Goal: Use online tool/utility: Utilize a website feature to perform a specific function

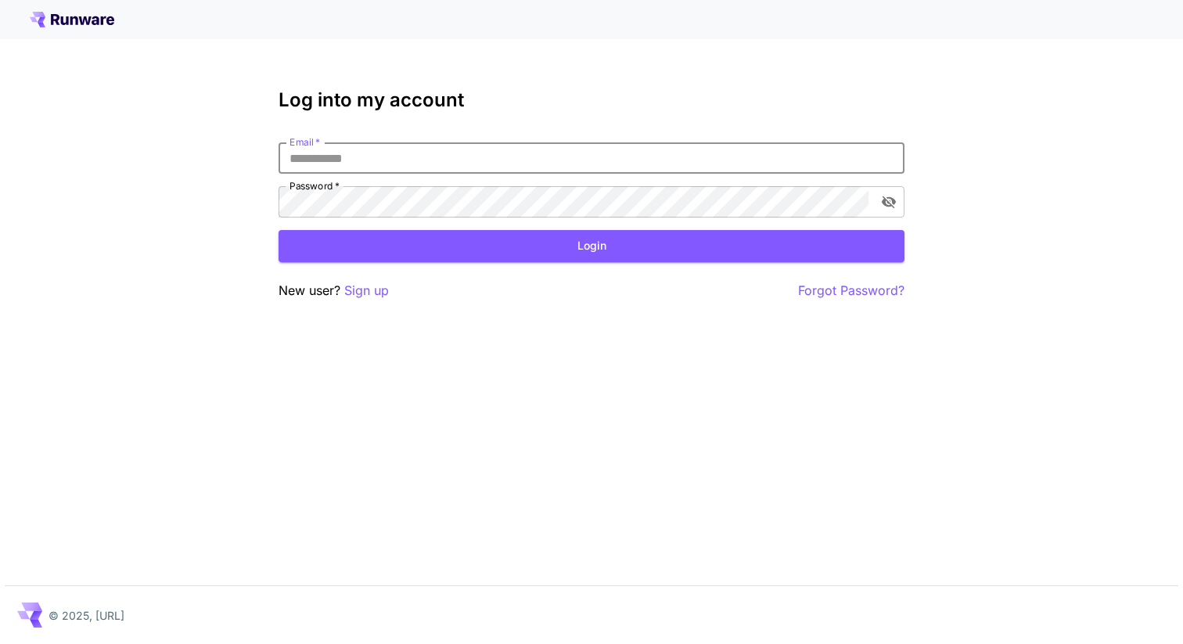
click at [468, 162] on input "Email   *" at bounding box center [592, 157] width 626 height 31
type input "**********"
click at [464, 255] on button "Login" at bounding box center [592, 246] width 626 height 32
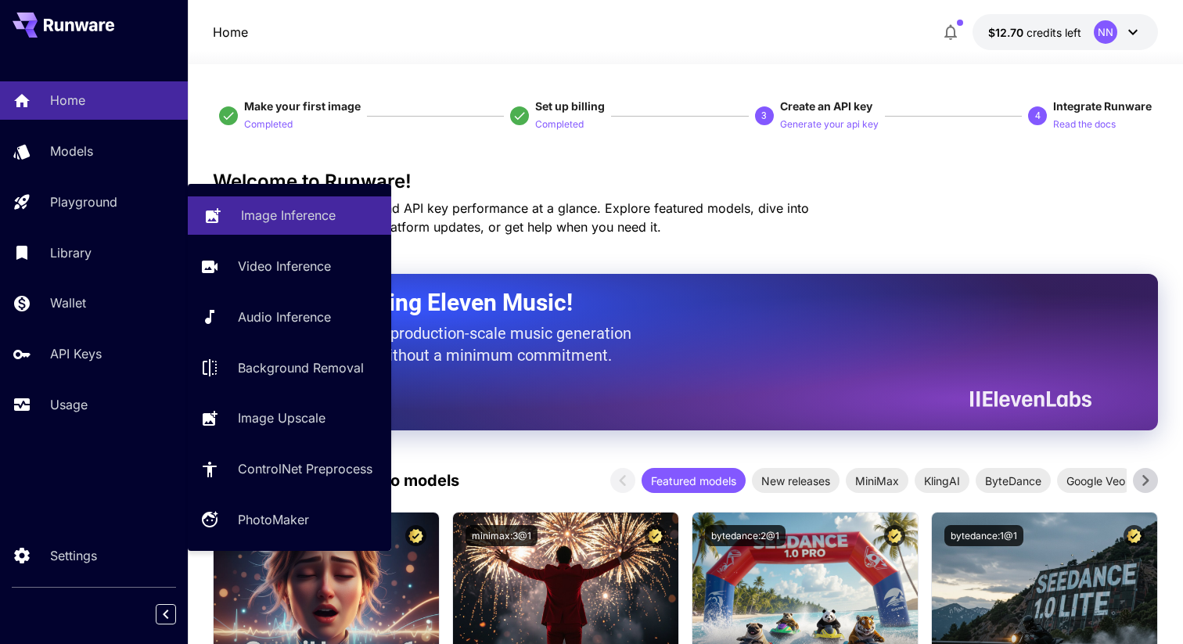
click at [250, 231] on link "Image Inference" at bounding box center [289, 215] width 203 height 38
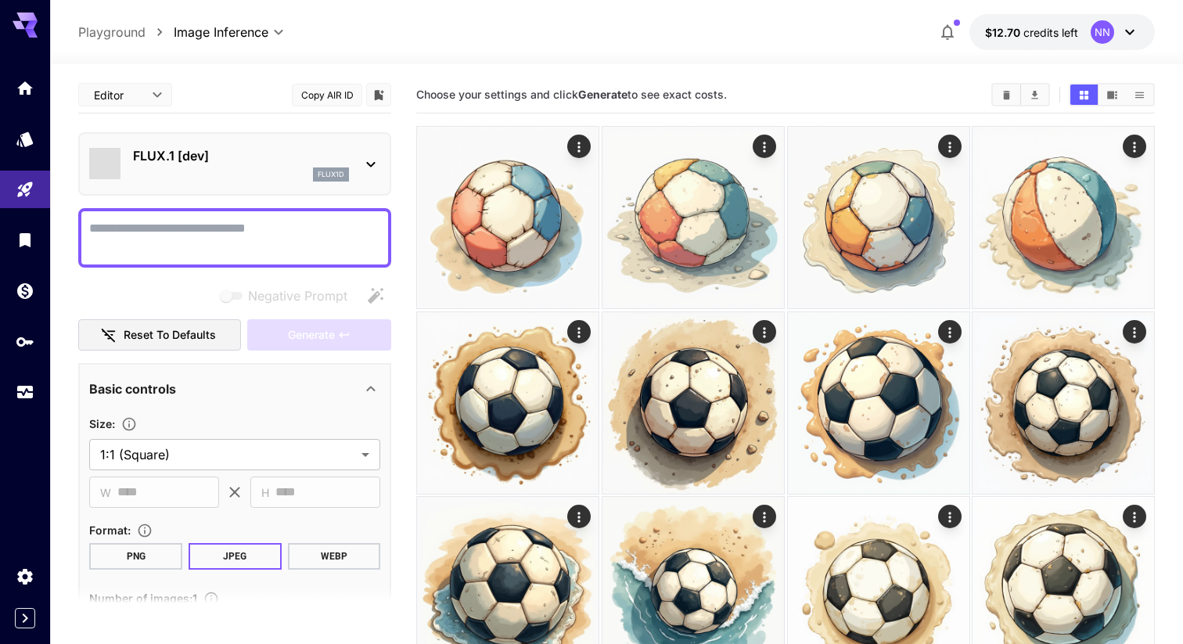
click at [271, 235] on textarea "Negative Prompt" at bounding box center [234, 238] width 291 height 38
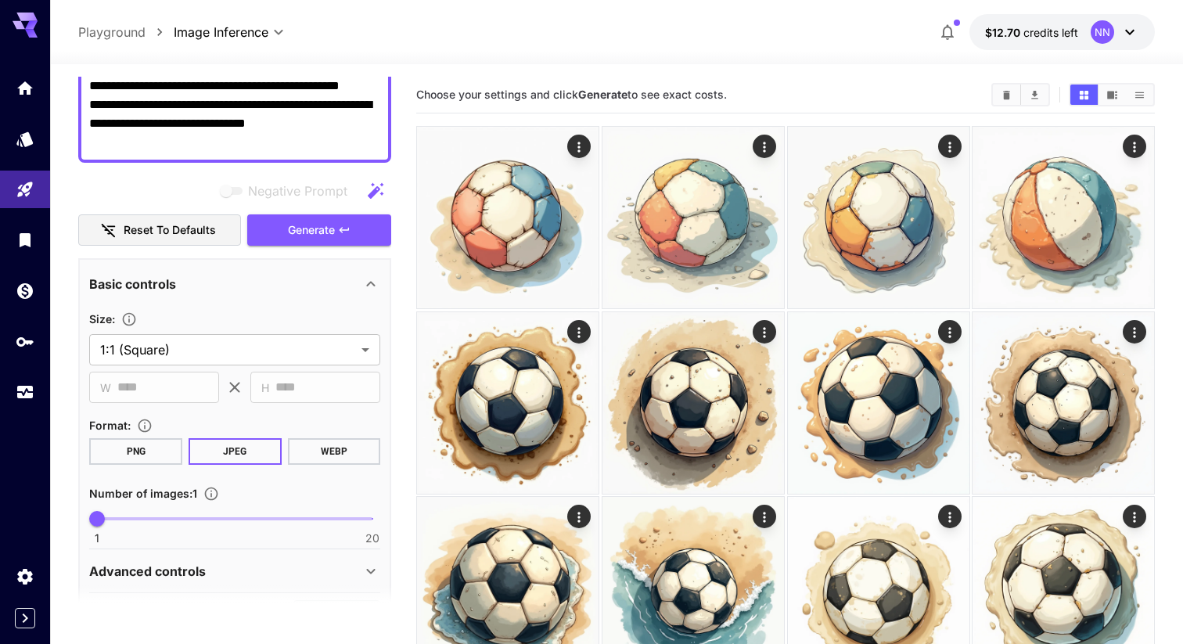
scroll to position [275, 0]
click at [321, 232] on span "Generate" at bounding box center [311, 230] width 47 height 20
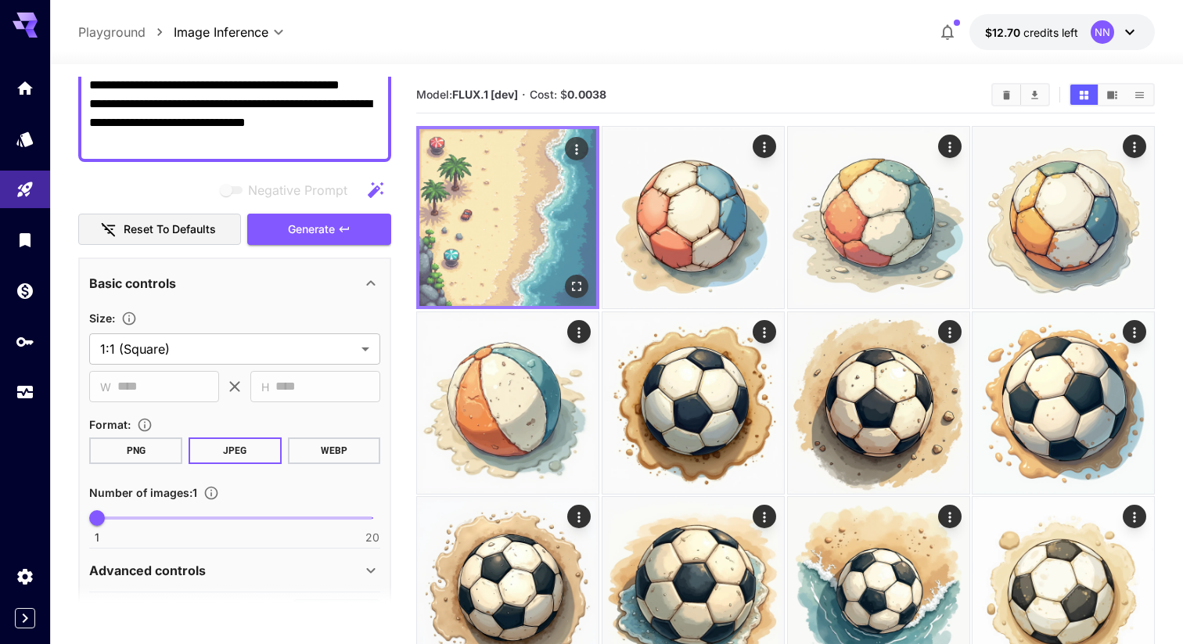
click at [529, 237] on img at bounding box center [507, 217] width 177 height 177
click at [581, 286] on icon "Open in fullscreen" at bounding box center [577, 287] width 16 height 16
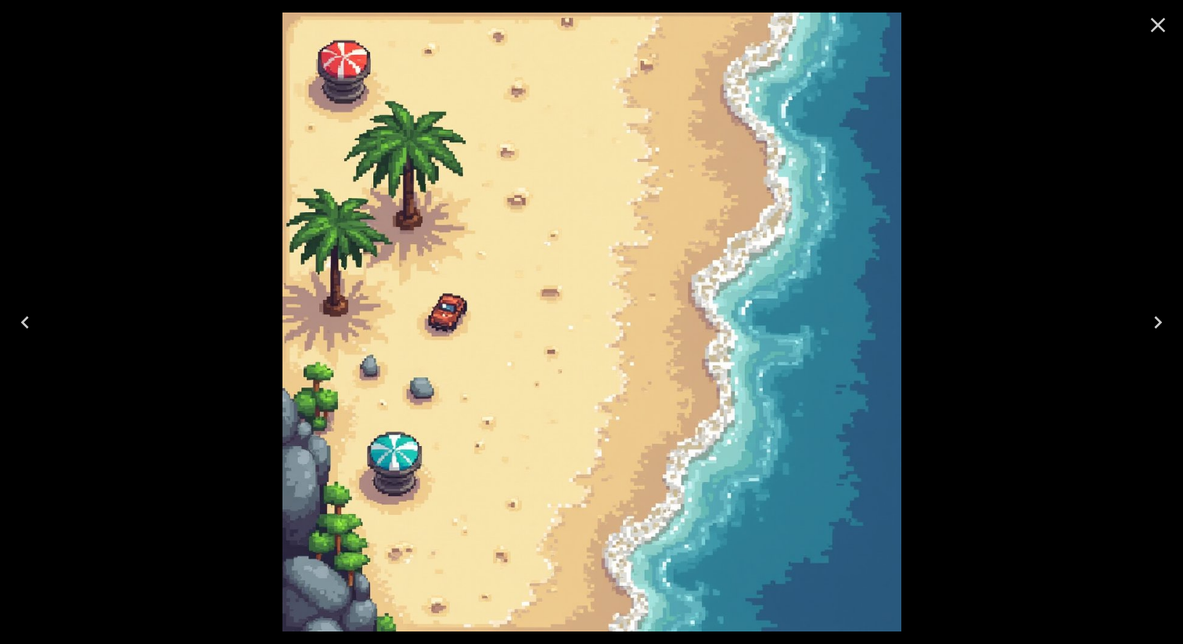
click at [1152, 20] on icon "Close" at bounding box center [1158, 25] width 15 height 15
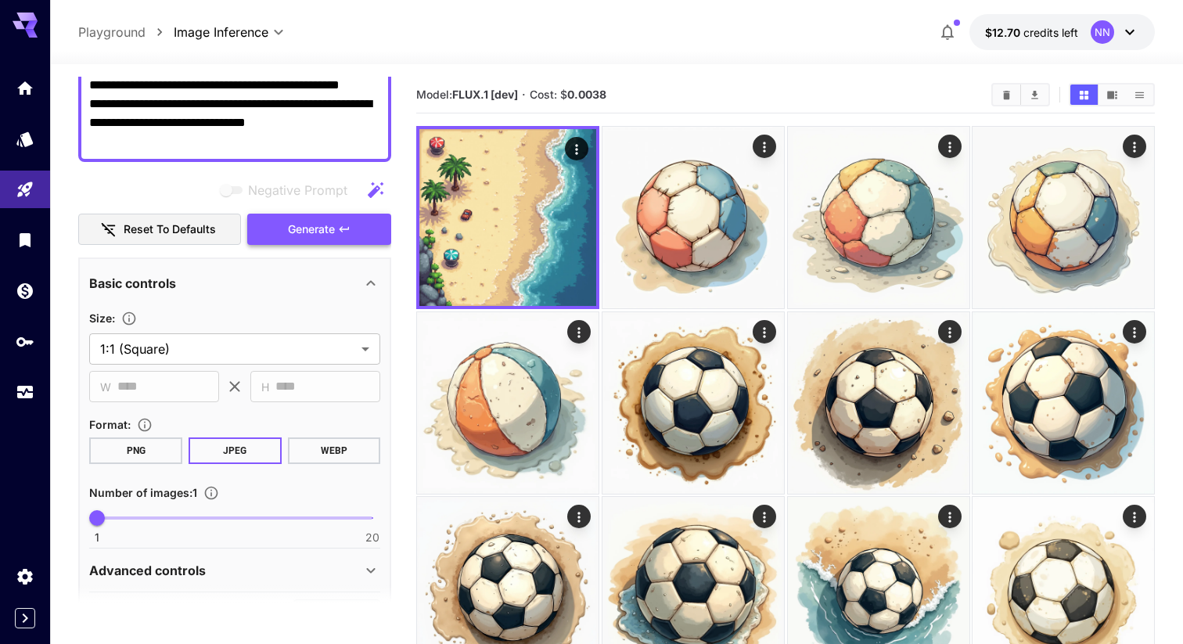
click at [303, 224] on span "Generate" at bounding box center [311, 230] width 47 height 20
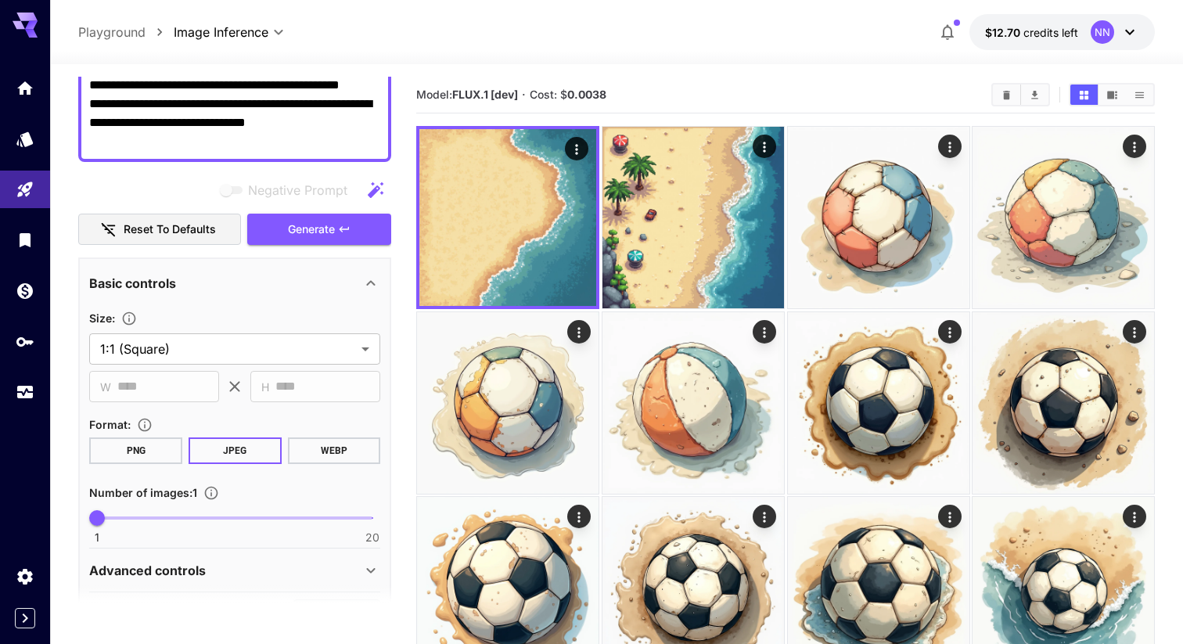
click at [354, 221] on button "Generate" at bounding box center [319, 230] width 144 height 32
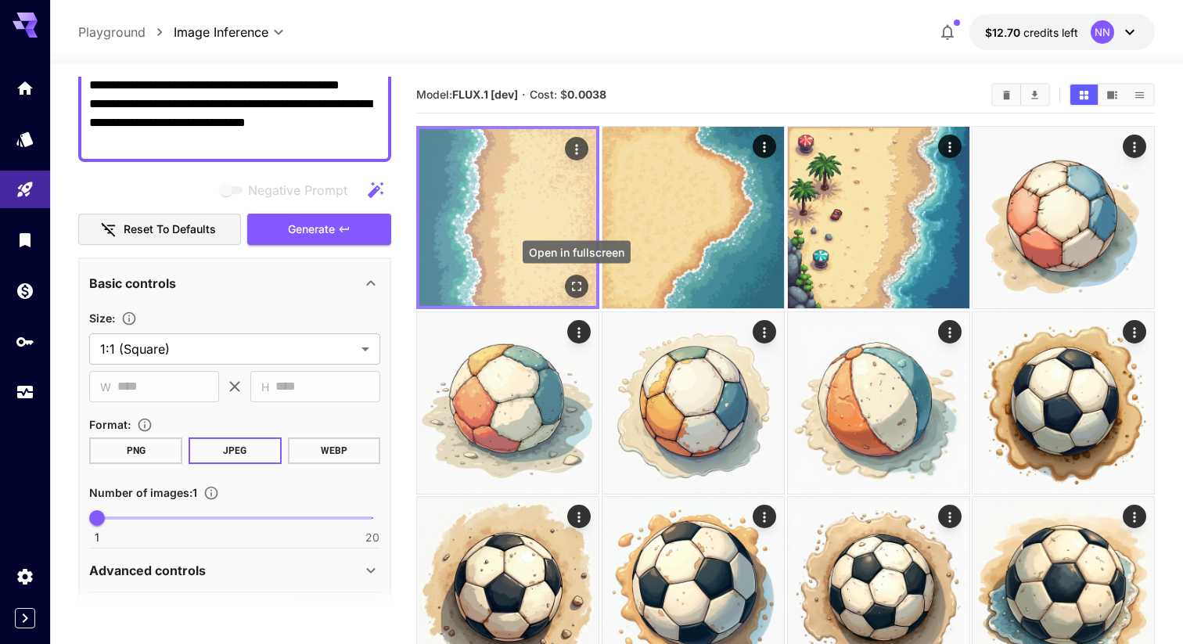
click at [578, 287] on icon "Open in fullscreen" at bounding box center [577, 287] width 16 height 16
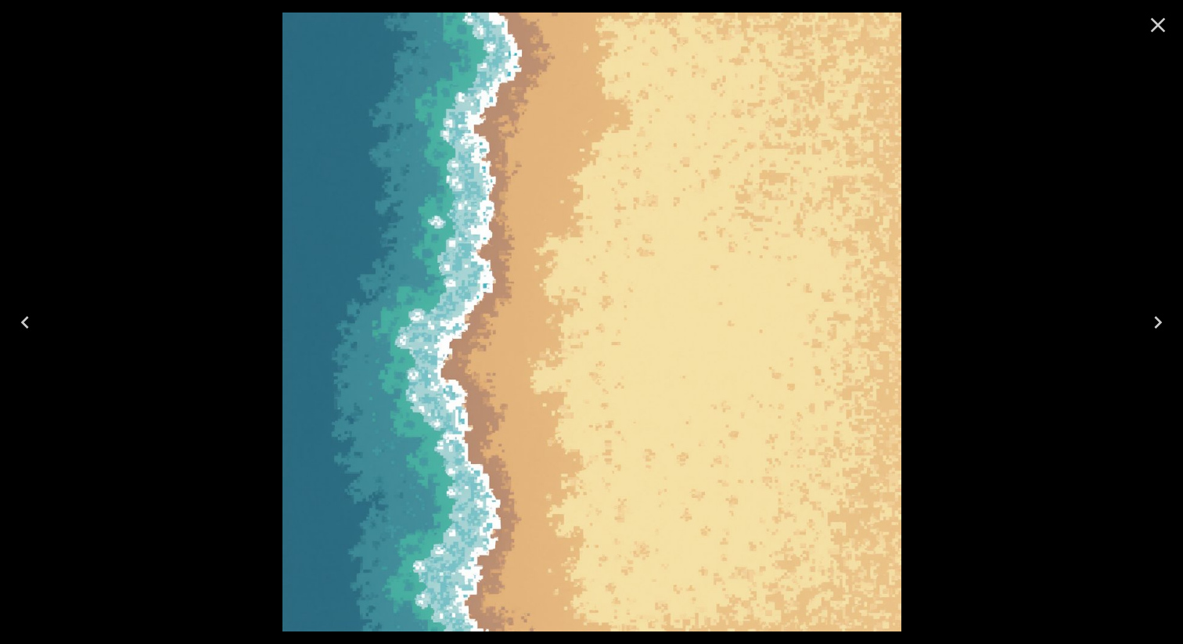
click at [1155, 20] on icon "Close" at bounding box center [1157, 25] width 25 height 25
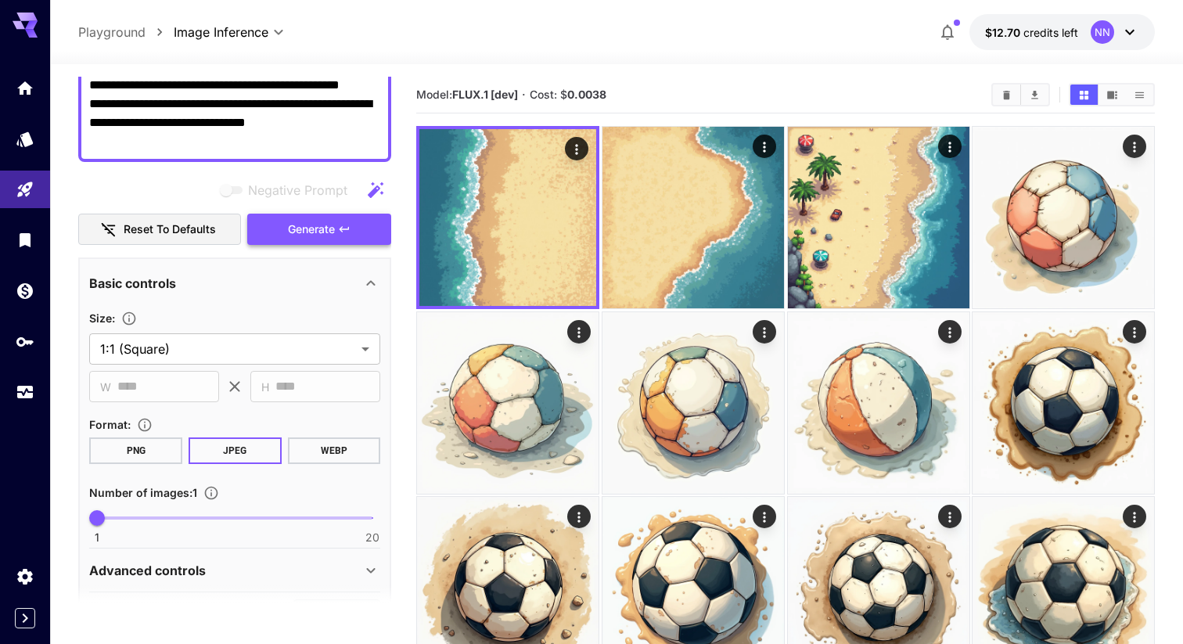
click at [329, 232] on span "Generate" at bounding box center [311, 230] width 47 height 20
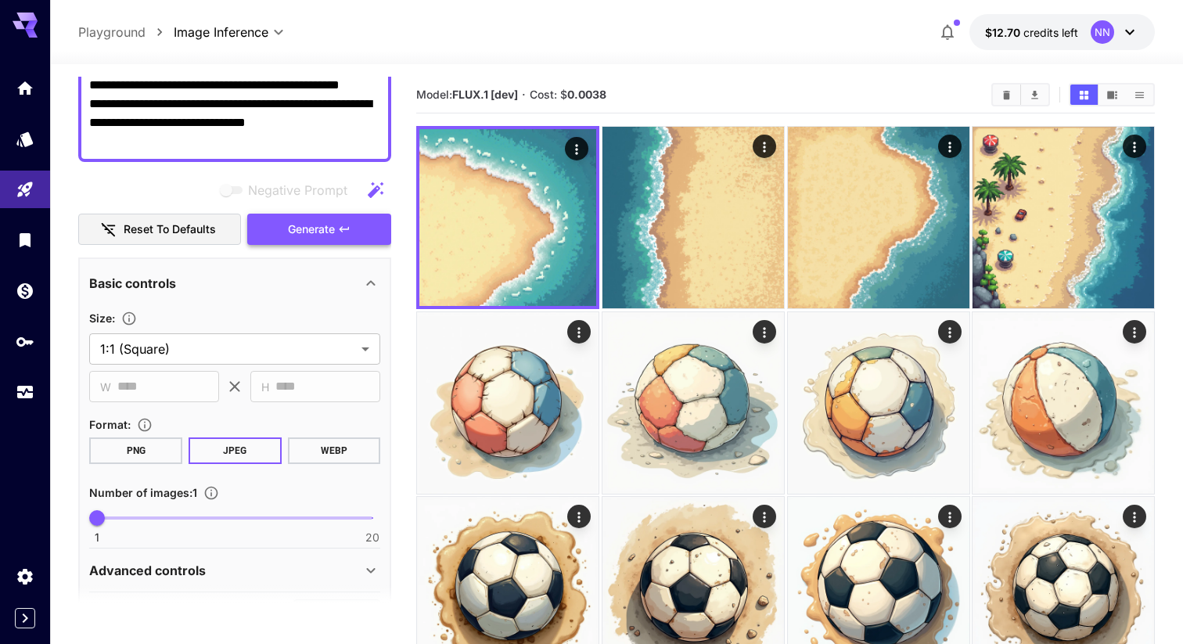
click at [347, 230] on icon "button" at bounding box center [344, 229] width 13 height 13
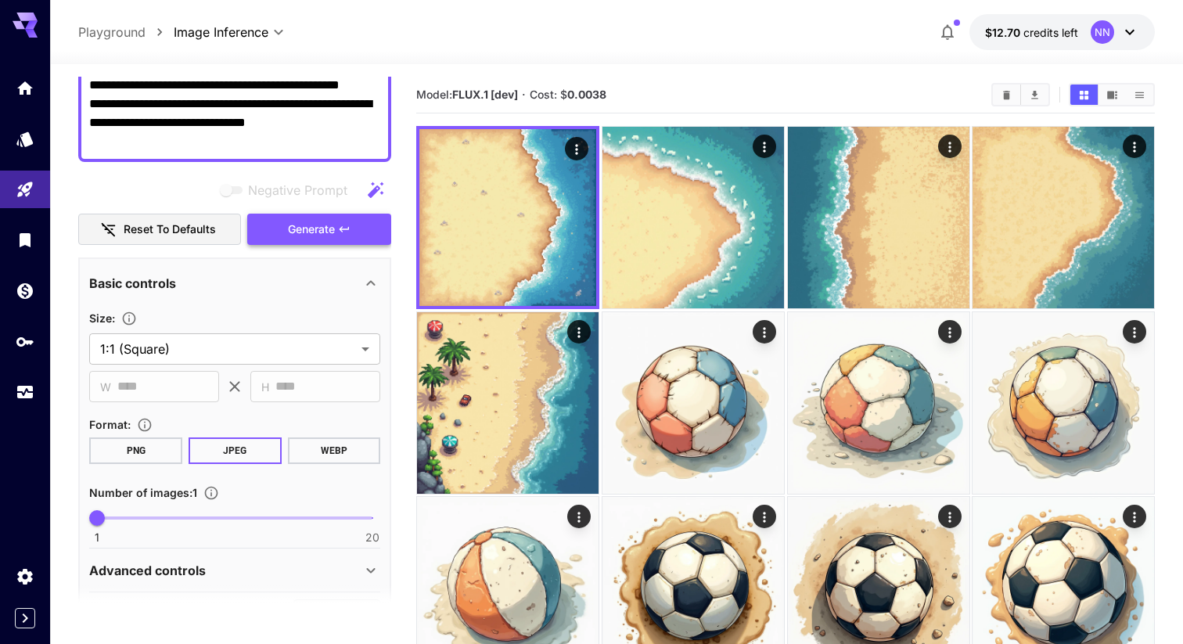
click at [348, 235] on button "Generate" at bounding box center [319, 230] width 144 height 32
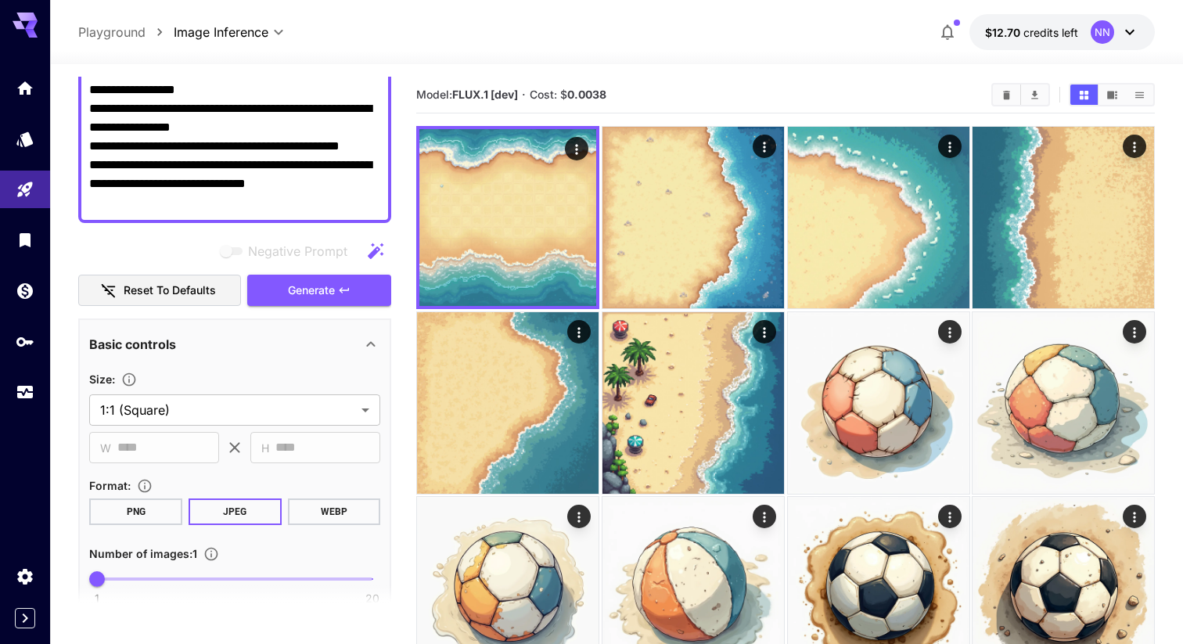
scroll to position [193, 0]
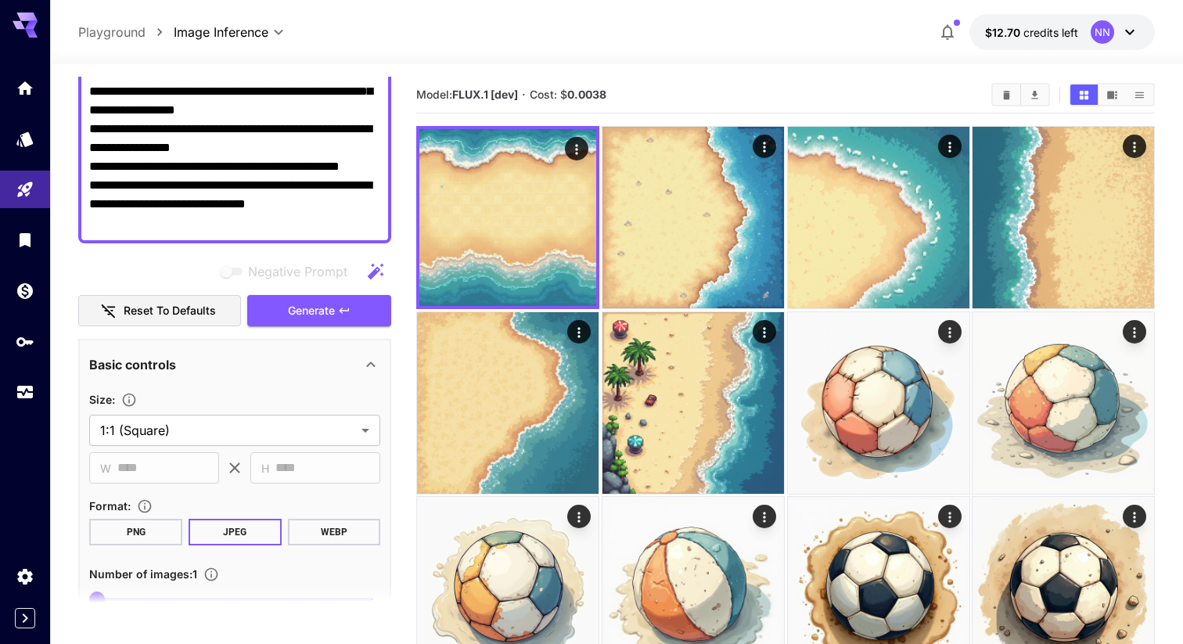
click at [196, 210] on textarea "**********" at bounding box center [234, 129] width 291 height 207
drag, startPoint x: 248, startPoint y: 205, endPoint x: 90, endPoint y: 207, distance: 158.1
click at [90, 207] on textarea "**********" at bounding box center [234, 129] width 291 height 207
type textarea "**********"
click at [307, 312] on span "Generate" at bounding box center [311, 311] width 47 height 20
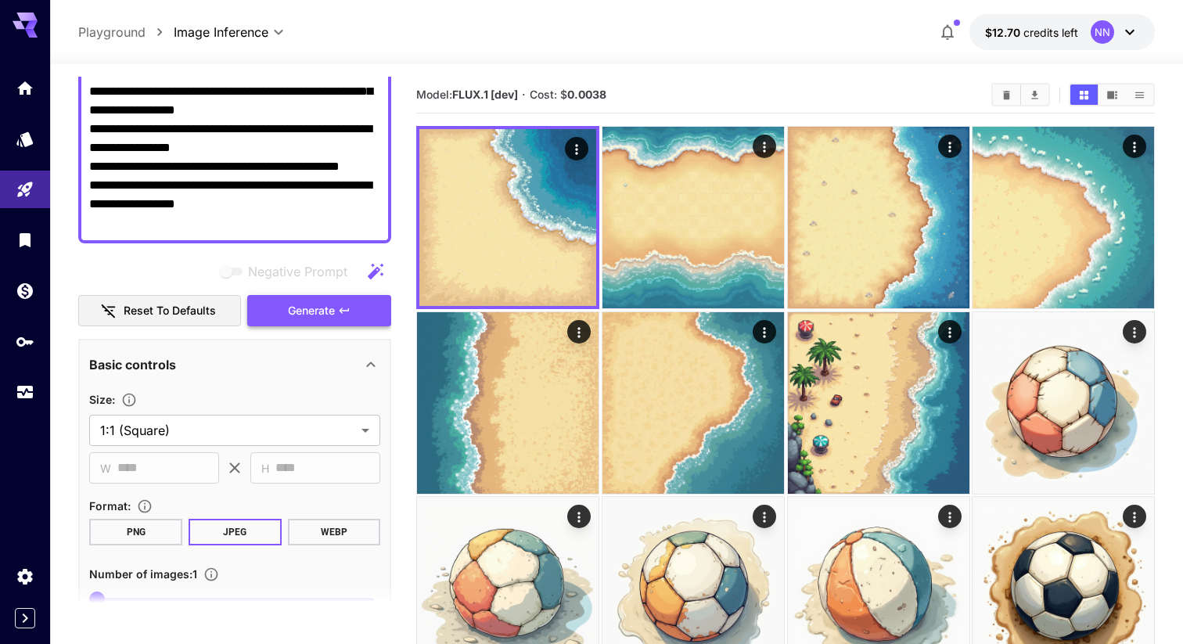
click at [307, 319] on span "Generate" at bounding box center [311, 311] width 47 height 20
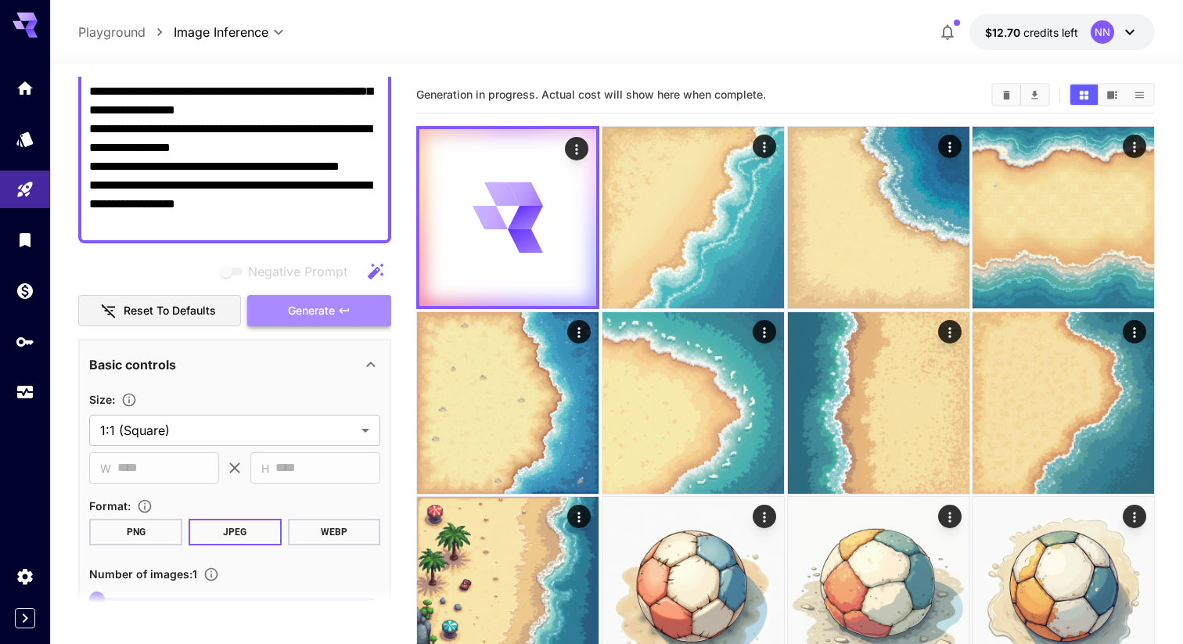
click at [307, 319] on span "Generate" at bounding box center [311, 311] width 47 height 20
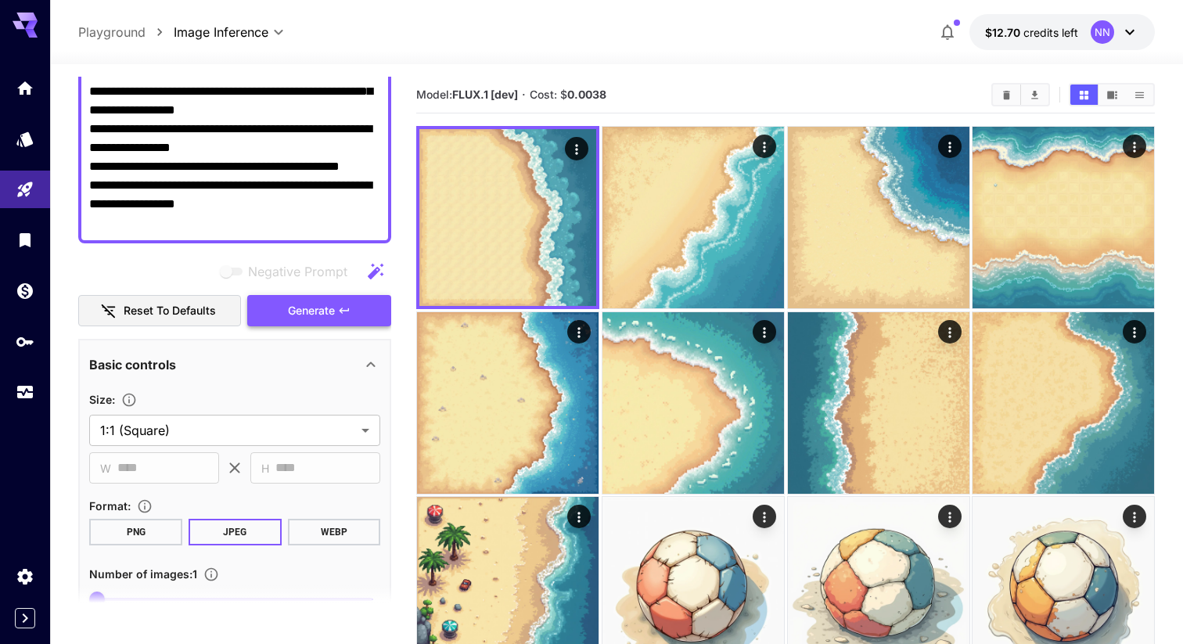
click at [307, 310] on span "Generate" at bounding box center [311, 311] width 47 height 20
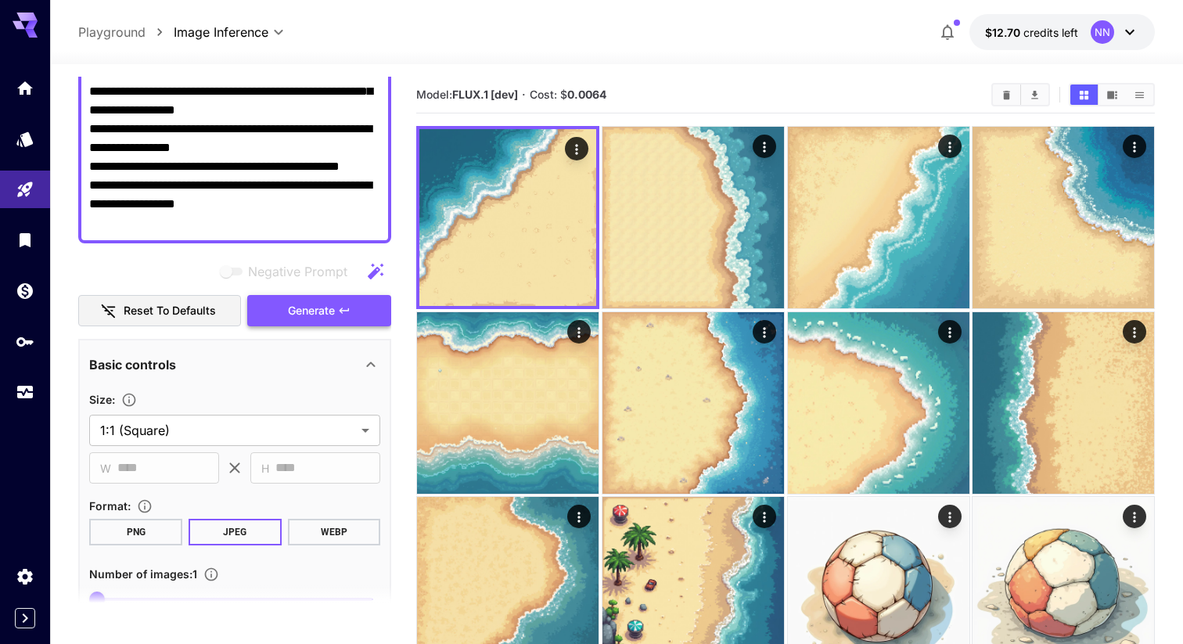
click at [307, 310] on span "Generate" at bounding box center [311, 311] width 47 height 20
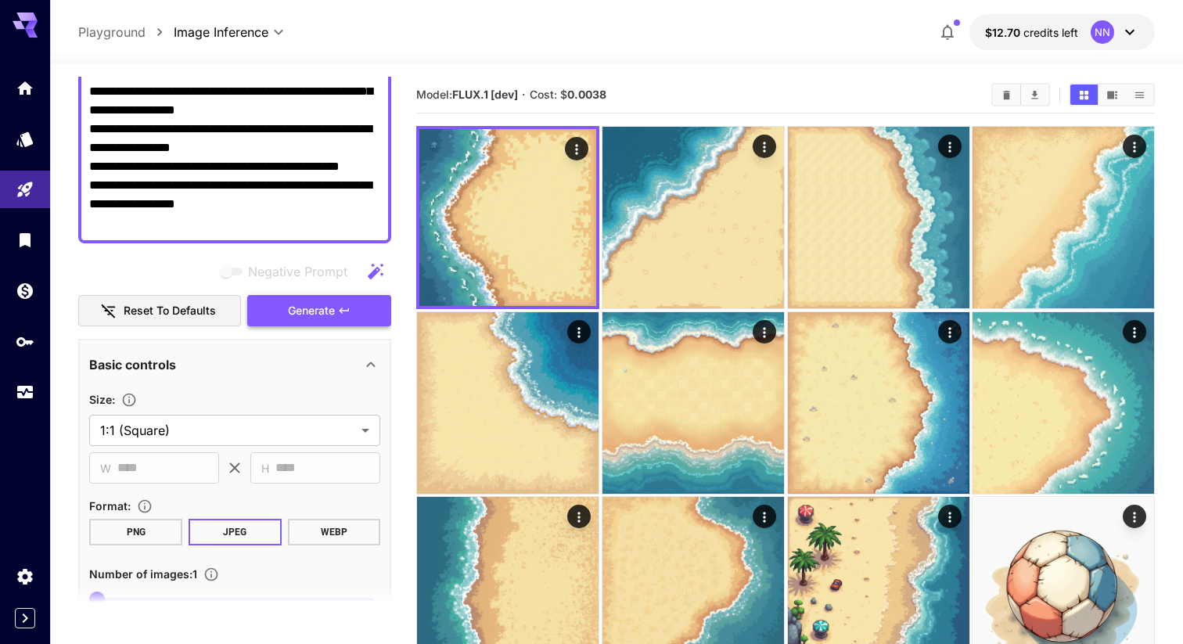
click at [307, 310] on span "Generate" at bounding box center [311, 311] width 47 height 20
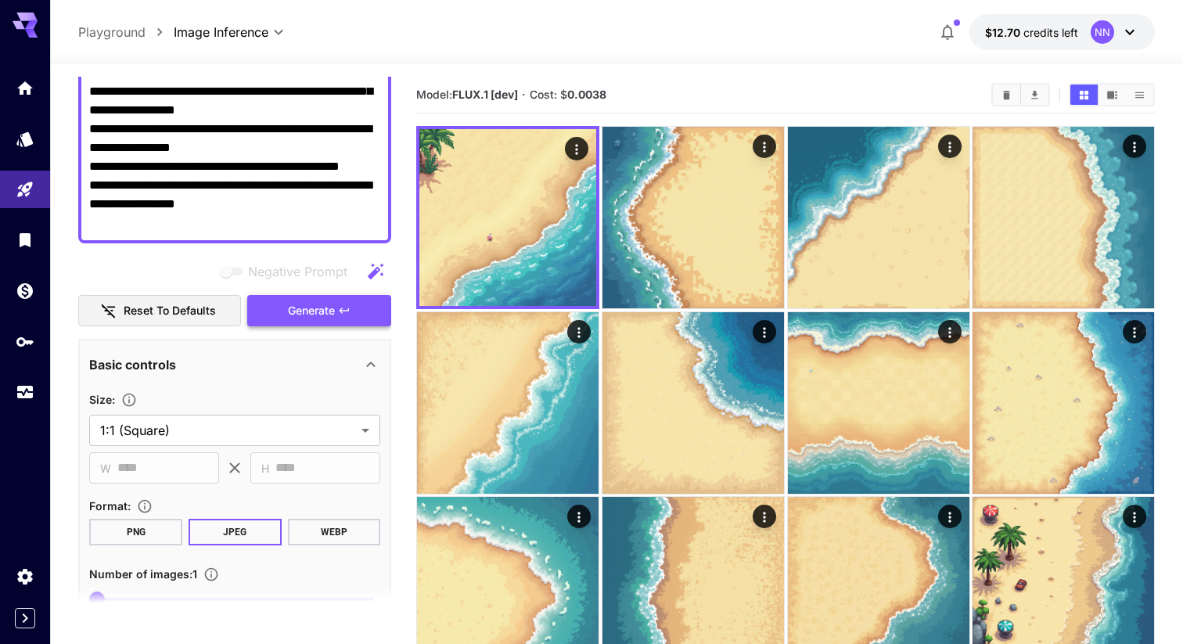
click at [307, 310] on span "Generate" at bounding box center [311, 311] width 47 height 20
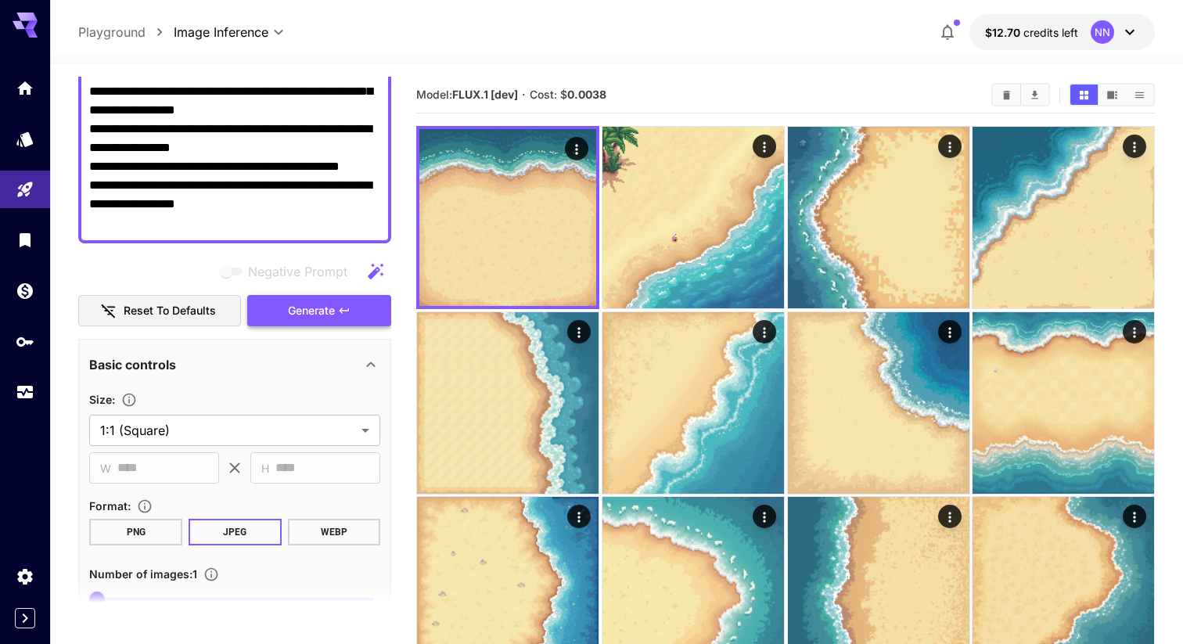
click at [307, 310] on span "Generate" at bounding box center [311, 311] width 47 height 20
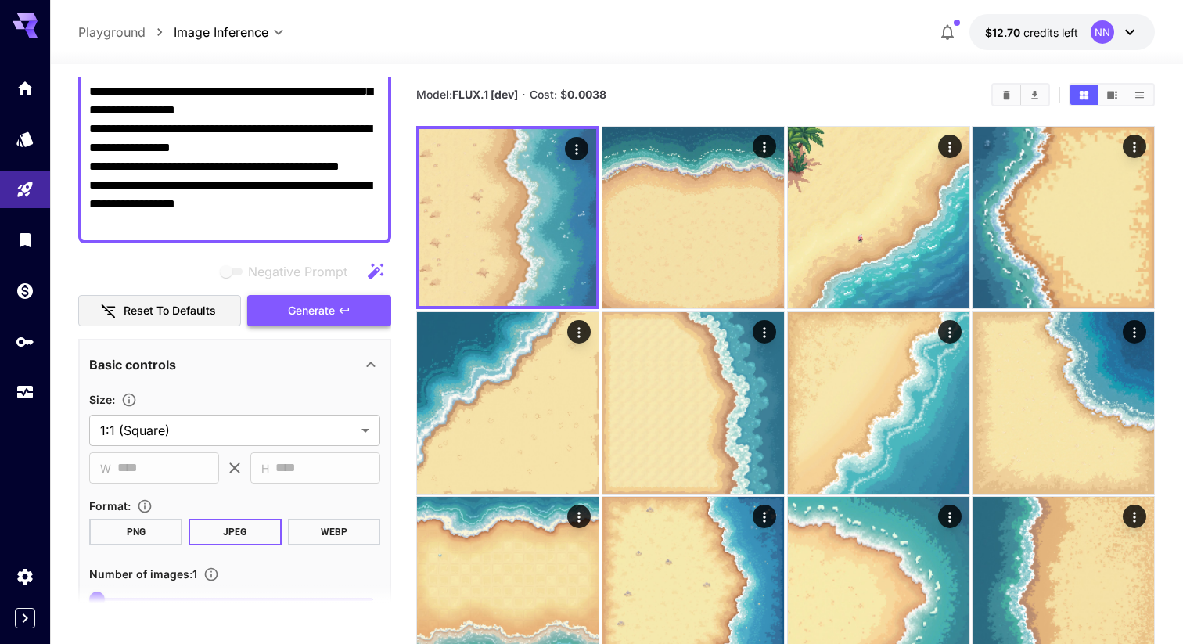
click at [307, 310] on span "Generate" at bounding box center [311, 311] width 47 height 20
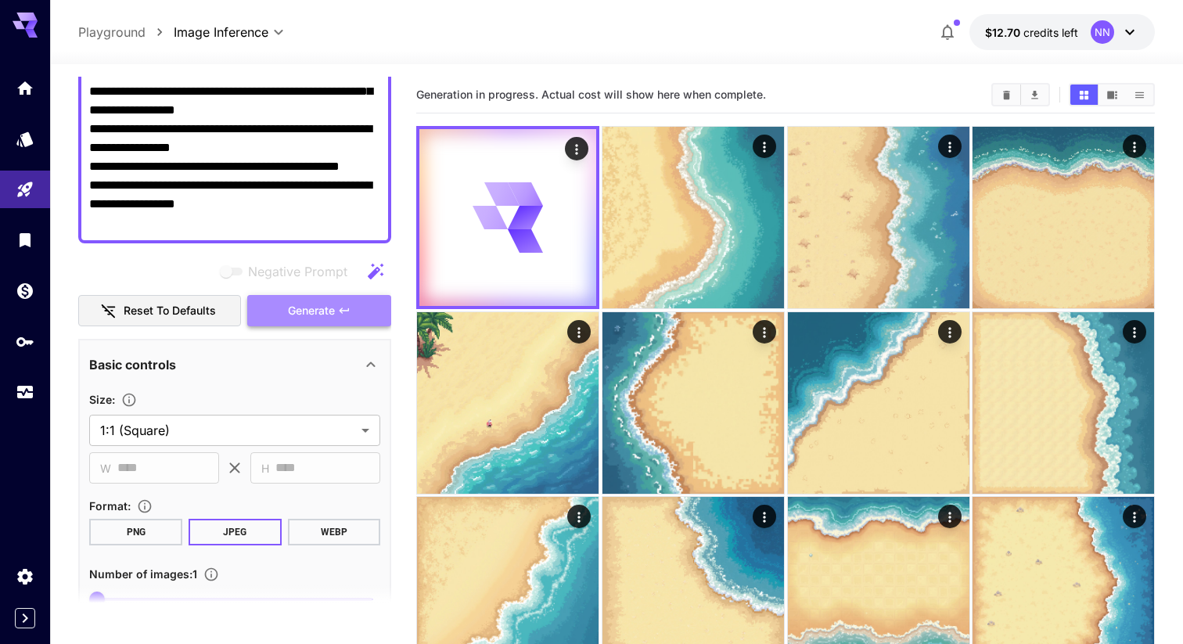
click at [307, 310] on span "Generate" at bounding box center [311, 311] width 47 height 20
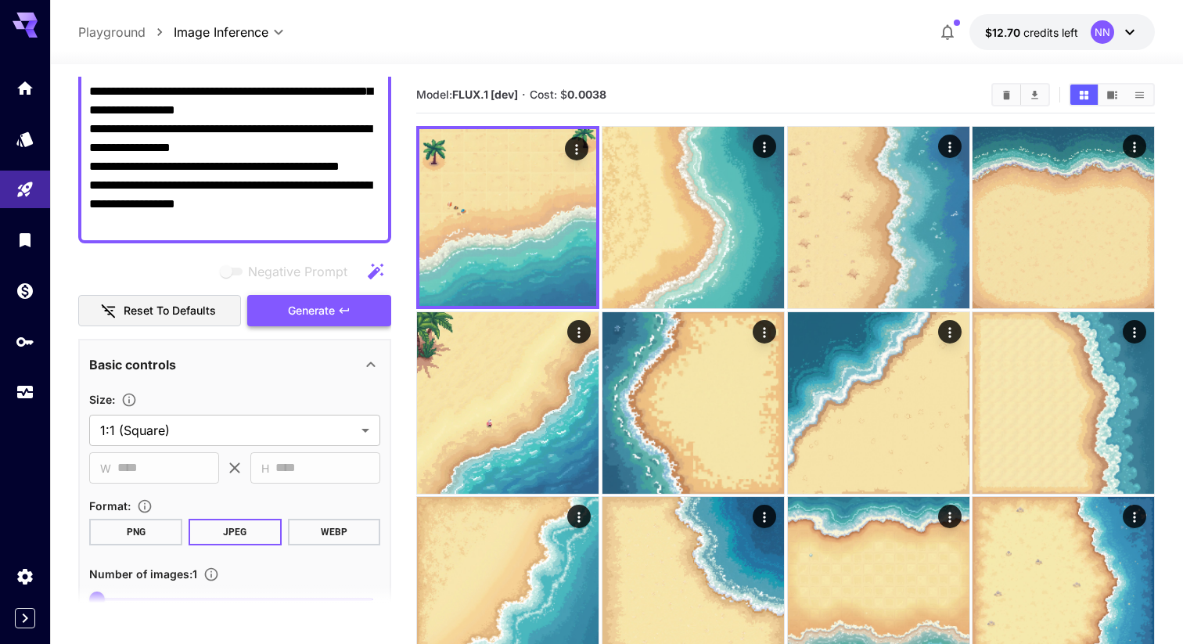
click at [307, 310] on span "Generate" at bounding box center [311, 311] width 47 height 20
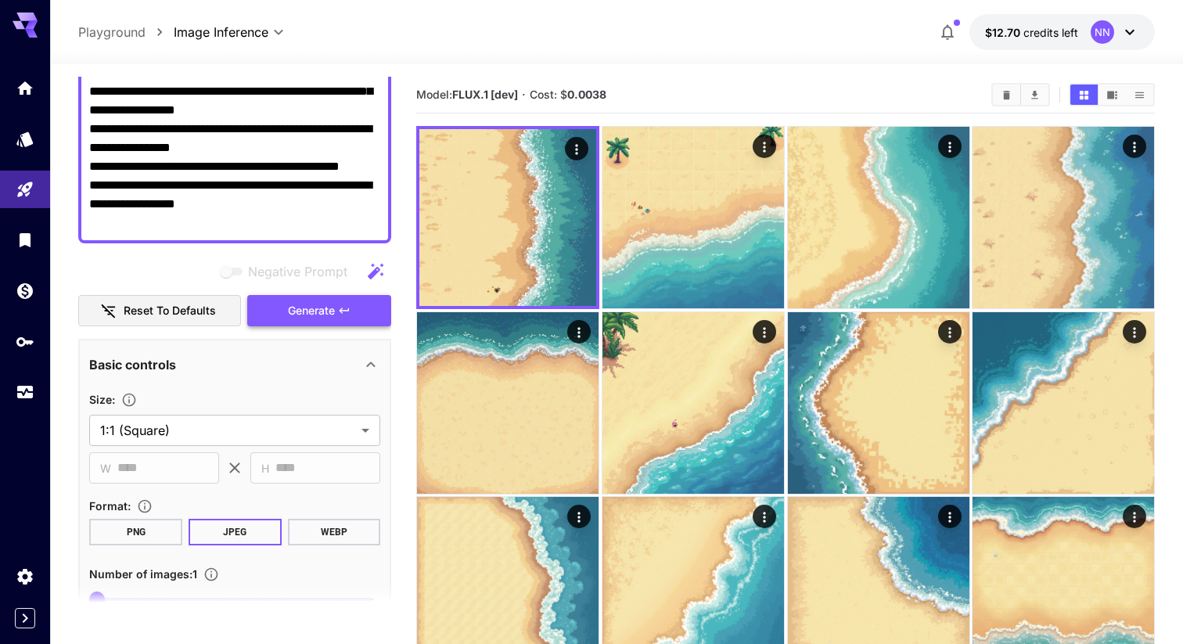
click at [307, 310] on span "Generate" at bounding box center [311, 311] width 47 height 20
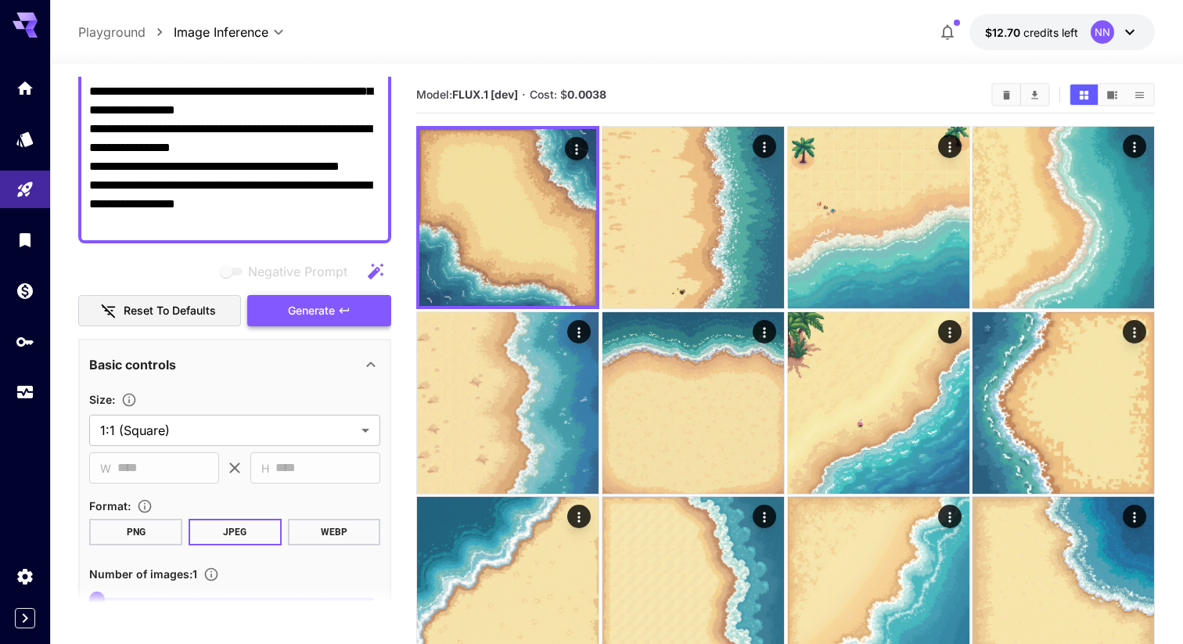
click at [307, 310] on span "Generate" at bounding box center [311, 311] width 47 height 20
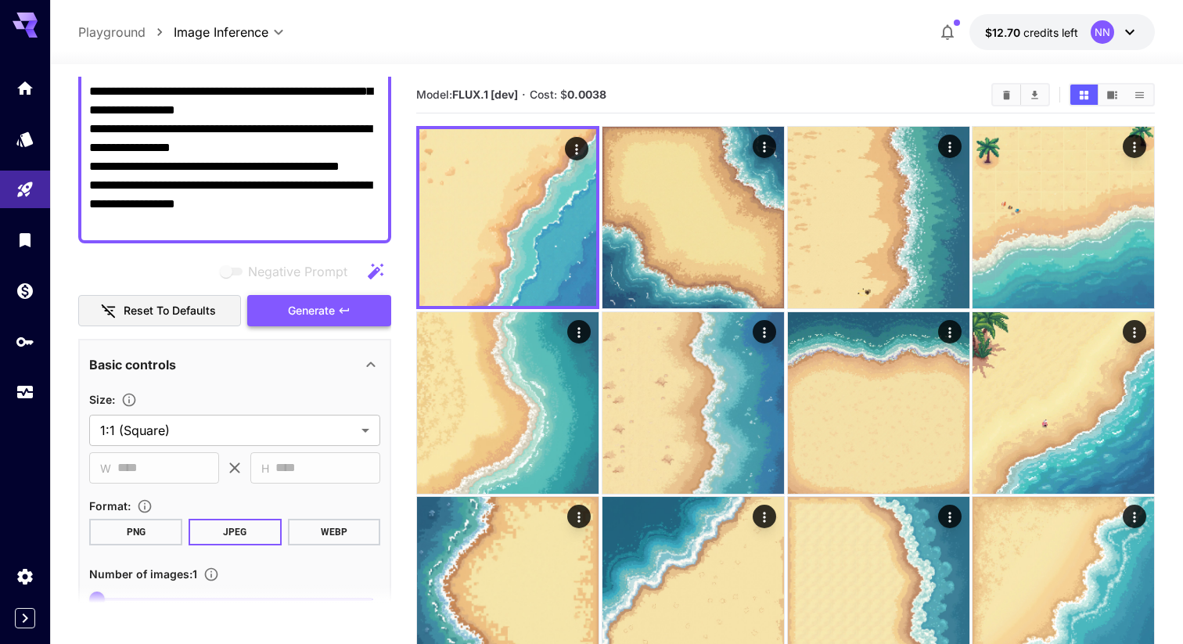
click at [307, 310] on span "Generate" at bounding box center [311, 311] width 47 height 20
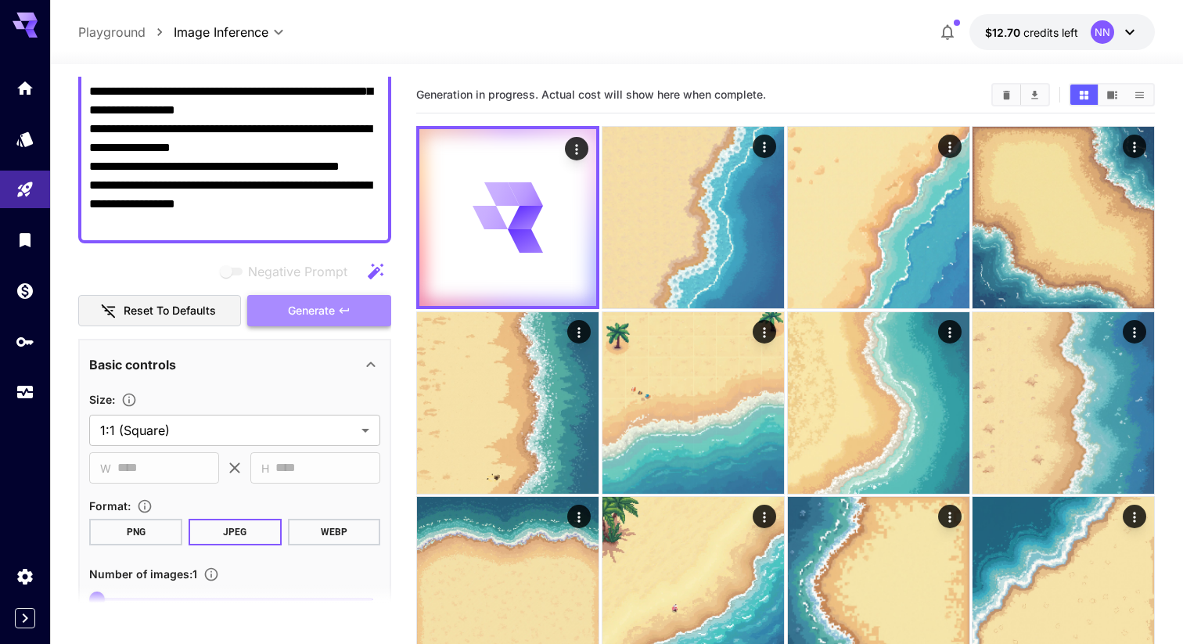
click at [307, 310] on span "Generate" at bounding box center [311, 311] width 47 height 20
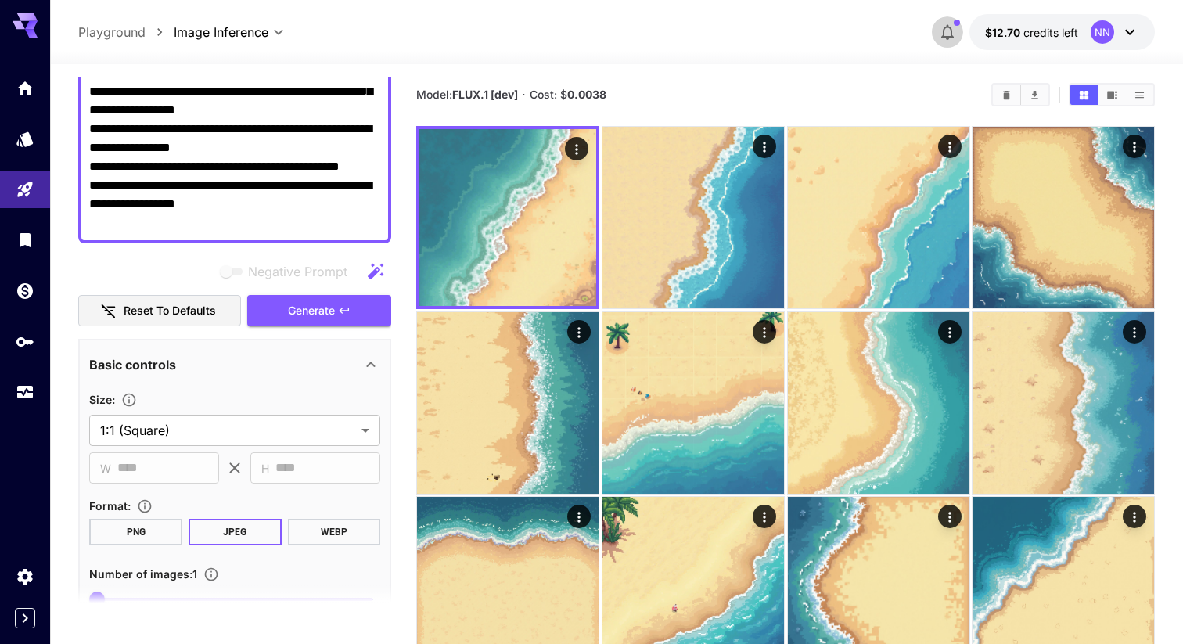
click at [951, 36] on icon "button" at bounding box center [947, 33] width 13 height 16
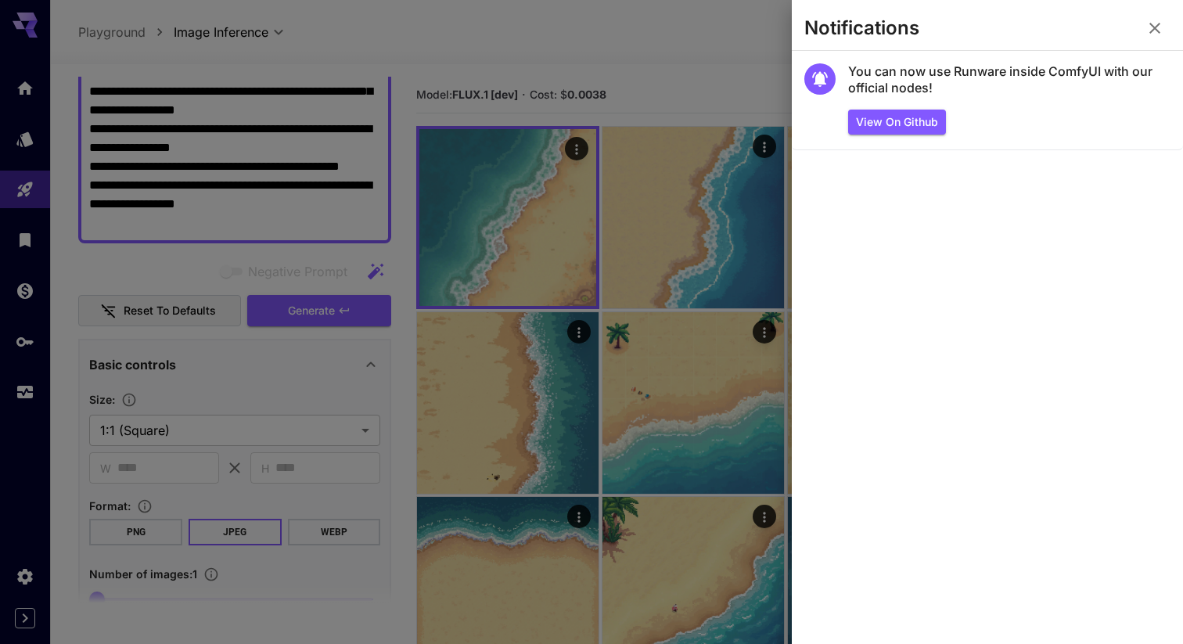
click at [1148, 23] on icon "button" at bounding box center [1154, 28] width 19 height 19
